Goal: Transaction & Acquisition: Book appointment/travel/reservation

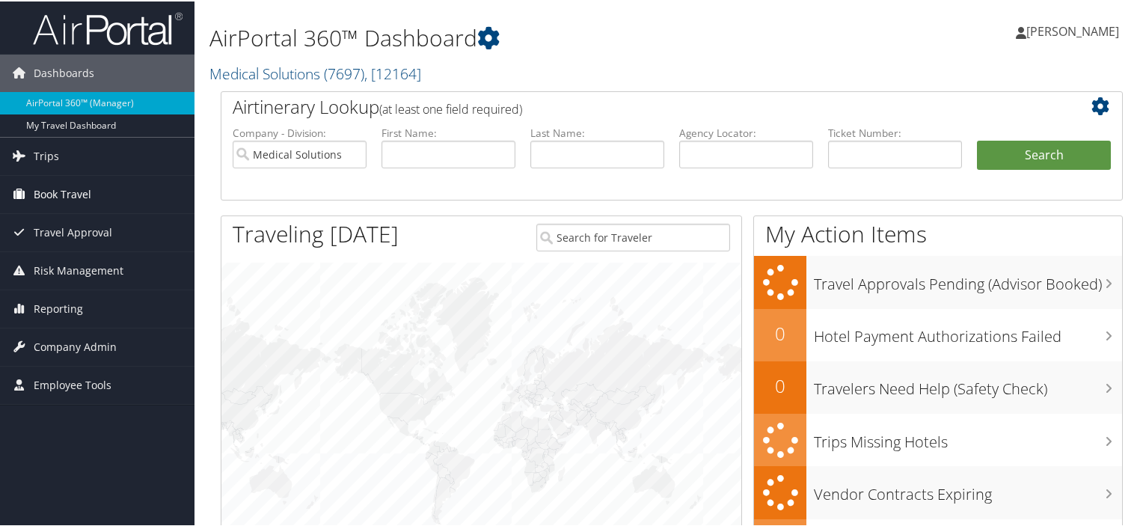
click at [69, 192] on span "Book Travel" at bounding box center [63, 192] width 58 height 37
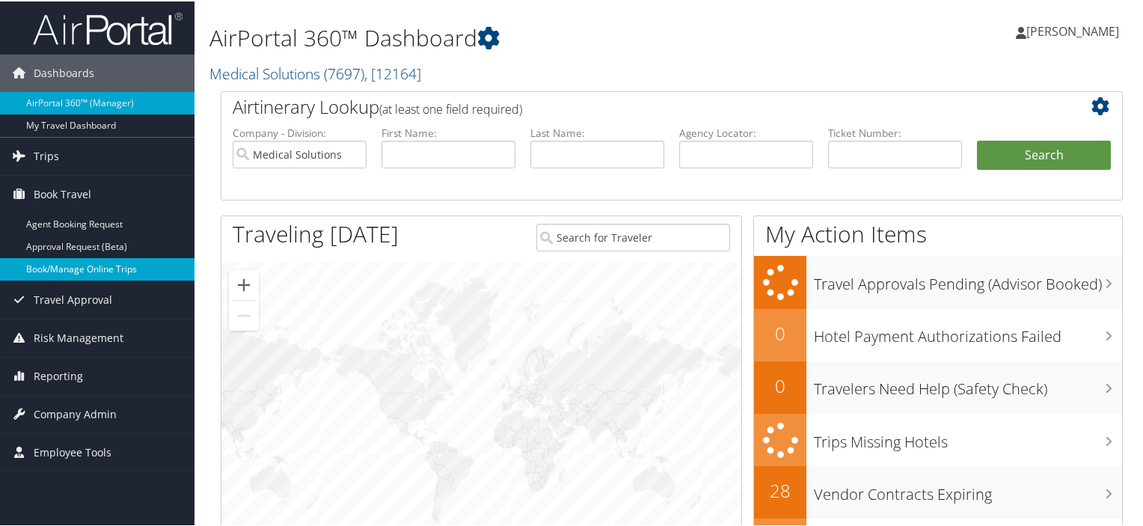
click at [64, 269] on link "Book/Manage Online Trips" at bounding box center [97, 268] width 195 height 22
